Goal: Information Seeking & Learning: Find specific page/section

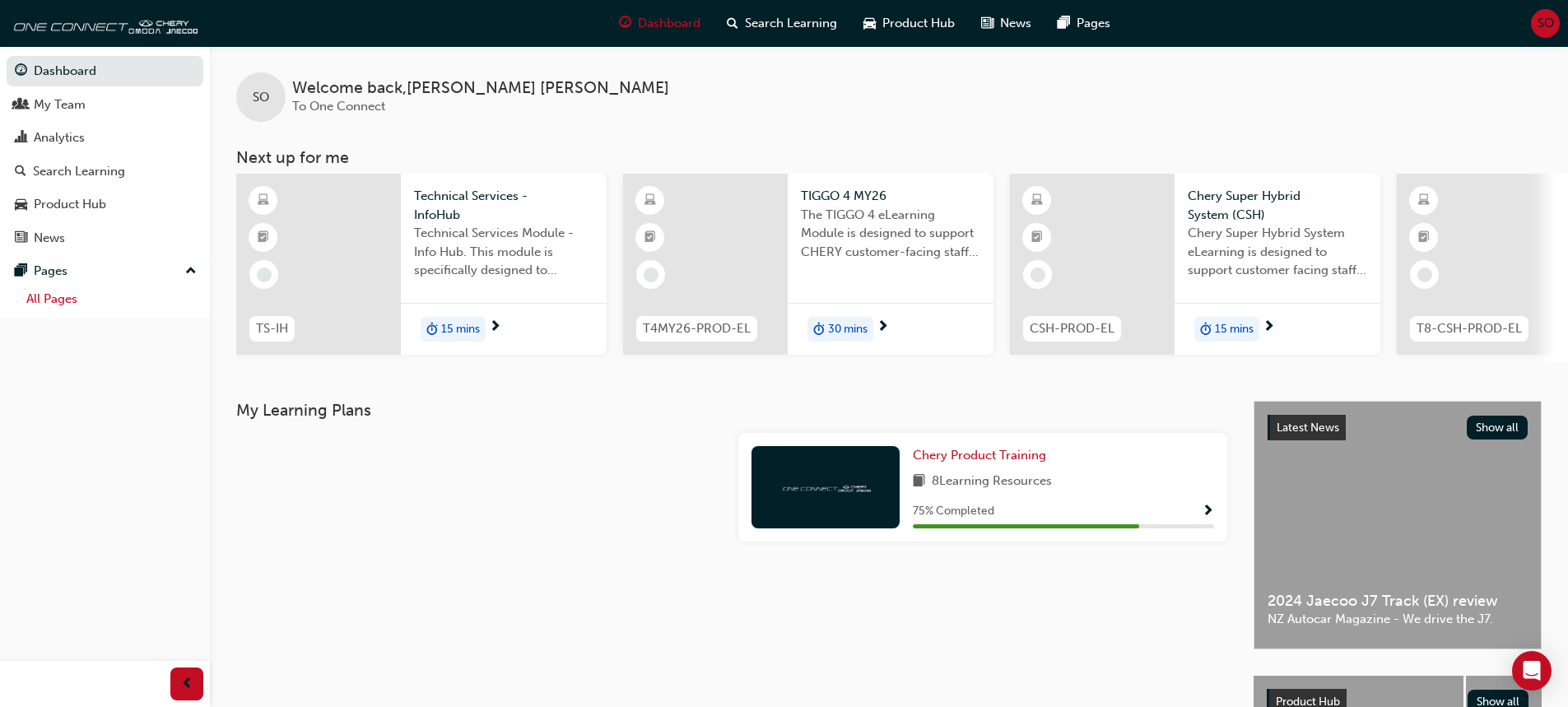
click at [55, 302] on link "All Pages" at bounding box center [112, 299] width 183 height 26
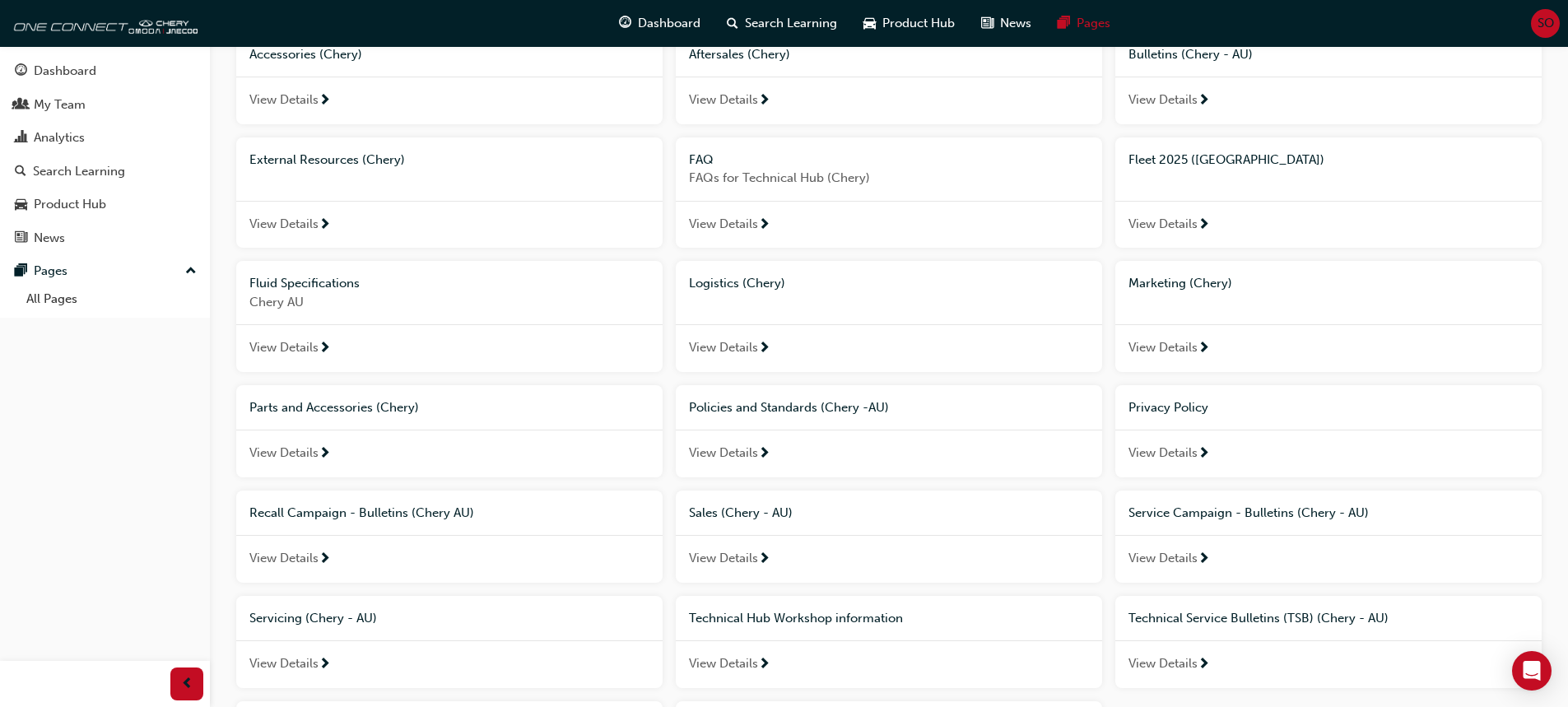
scroll to position [329, 0]
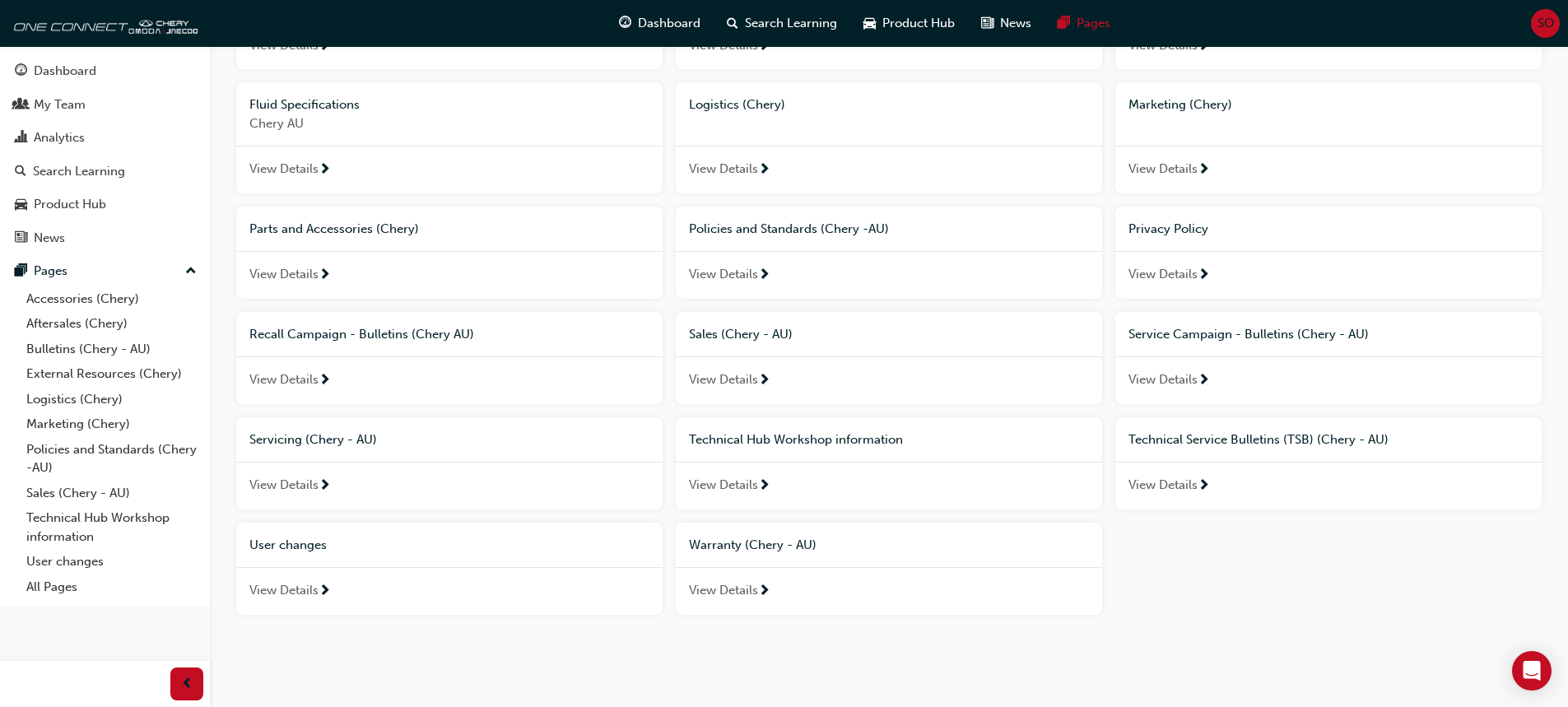
click at [746, 538] on span "Warranty (Chery - AU)" at bounding box center [752, 545] width 128 height 15
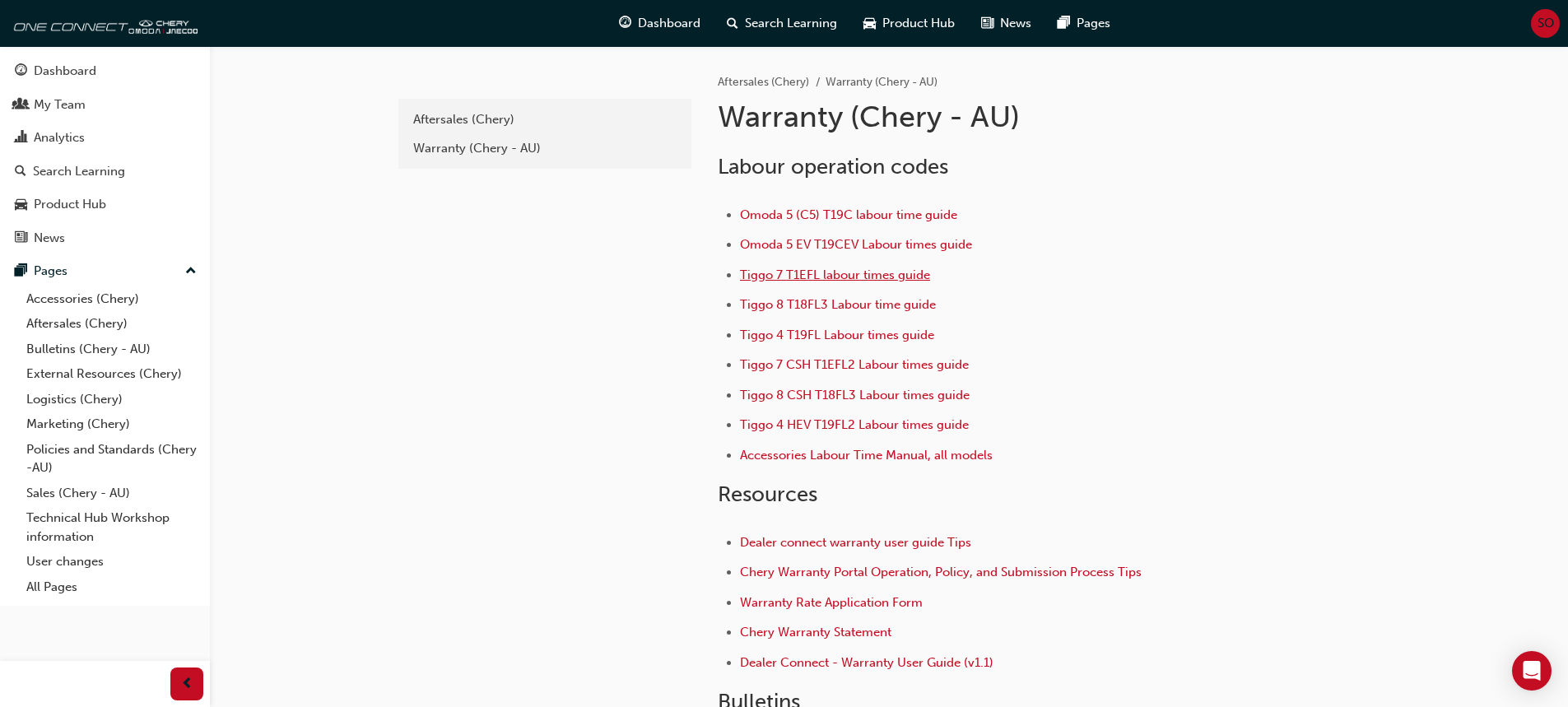
click at [784, 271] on span "Tiggo 7 T1EFL labour times guide" at bounding box center [835, 275] width 190 height 15
click at [866, 450] on span "Accessories Labour Time Manual, all models" at bounding box center [866, 456] width 252 height 15
click at [862, 279] on span "Tiggo 7 T1EFL labour times guide" at bounding box center [835, 275] width 190 height 15
